Goal: Task Accomplishment & Management: Complete application form

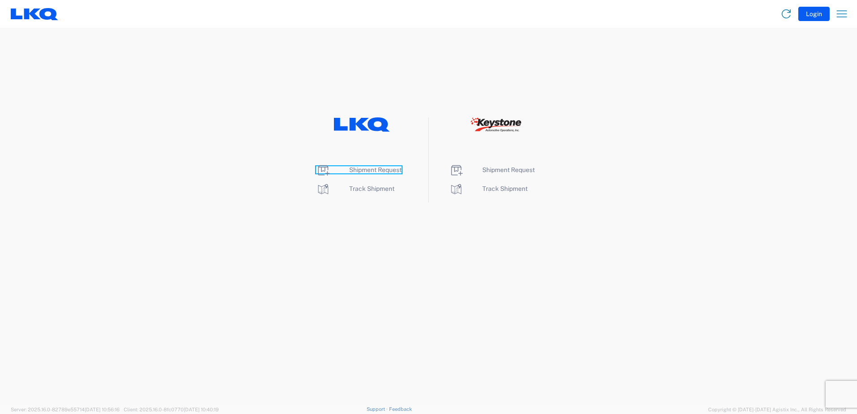
click at [368, 168] on span "Shipment Request" at bounding box center [375, 169] width 52 height 7
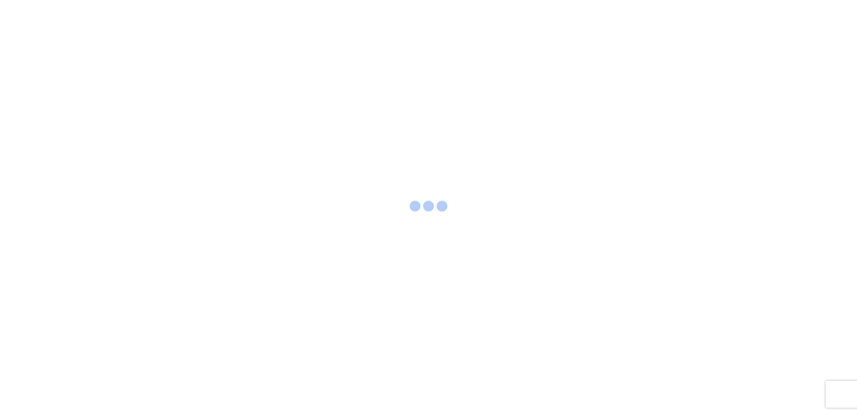
select select "FULL"
select select "LBS"
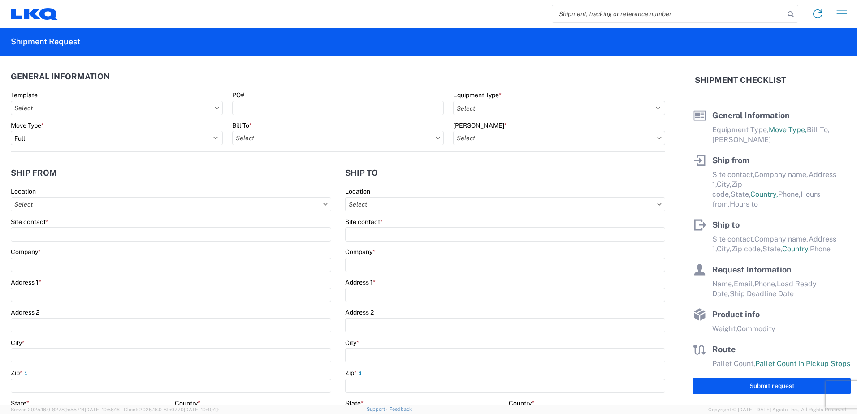
click at [565, 14] on input "search" at bounding box center [668, 13] width 232 height 17
type input "56359697"
click at [787, 12] on icon at bounding box center [790, 14] width 13 height 13
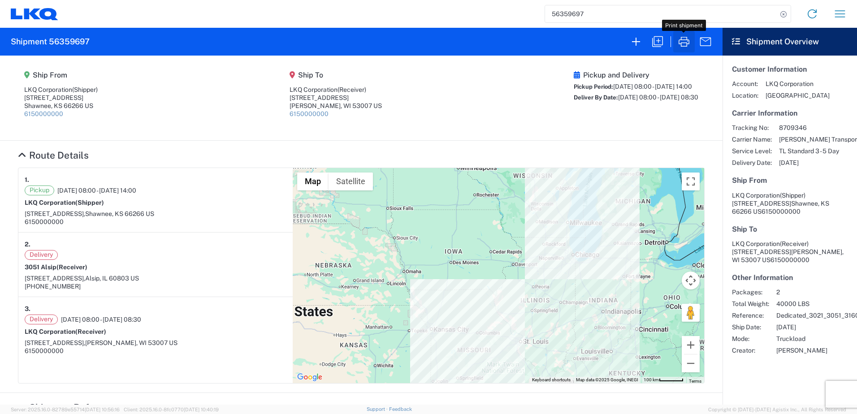
click at [684, 43] on icon "button" at bounding box center [684, 42] width 14 height 14
